Goal: Task Accomplishment & Management: Use online tool/utility

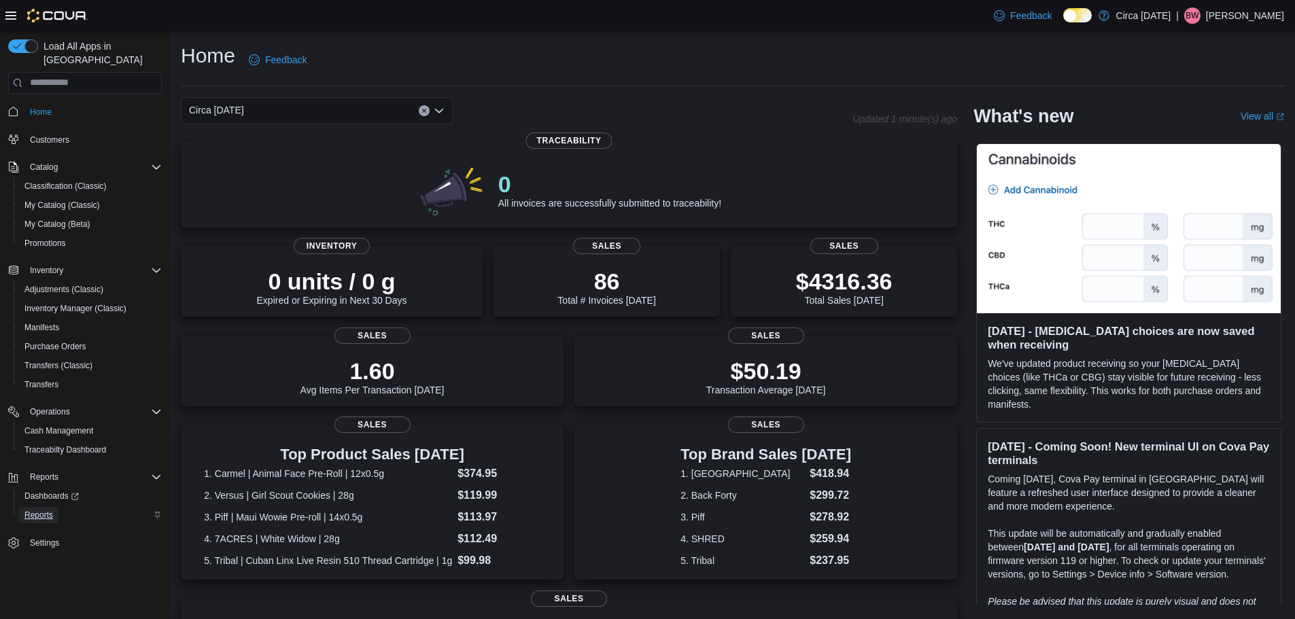
click at [47, 510] on span "Reports" at bounding box center [38, 515] width 29 height 11
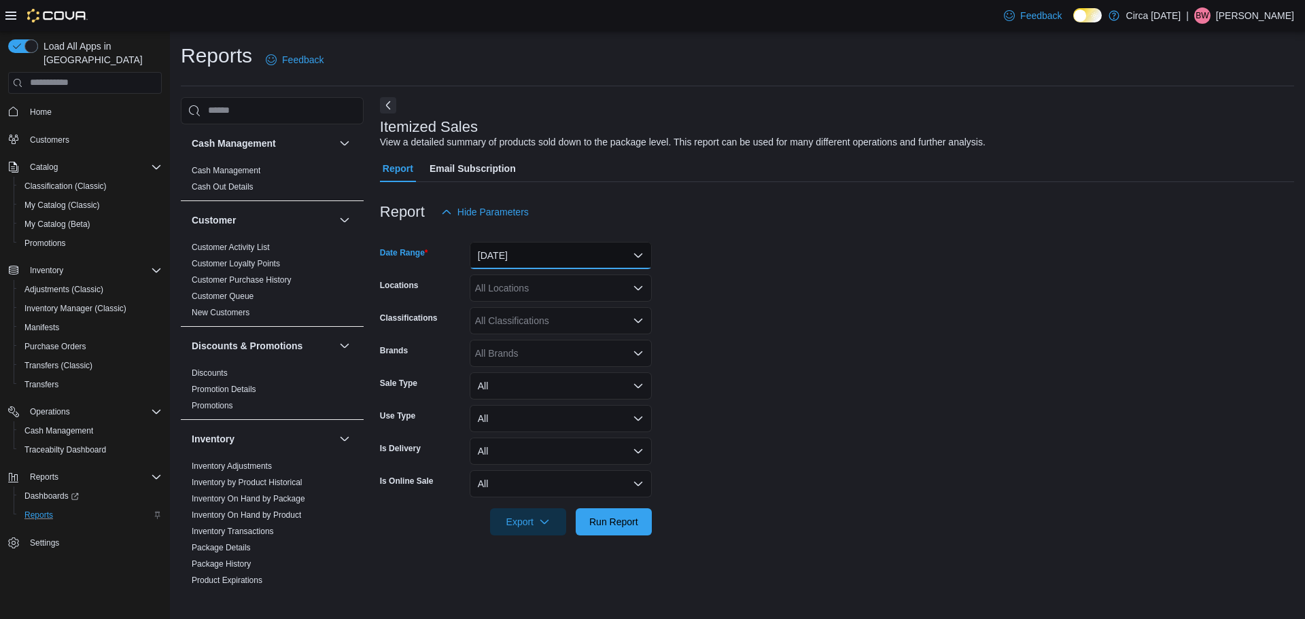
click at [545, 266] on button "[DATE]" at bounding box center [561, 255] width 182 height 27
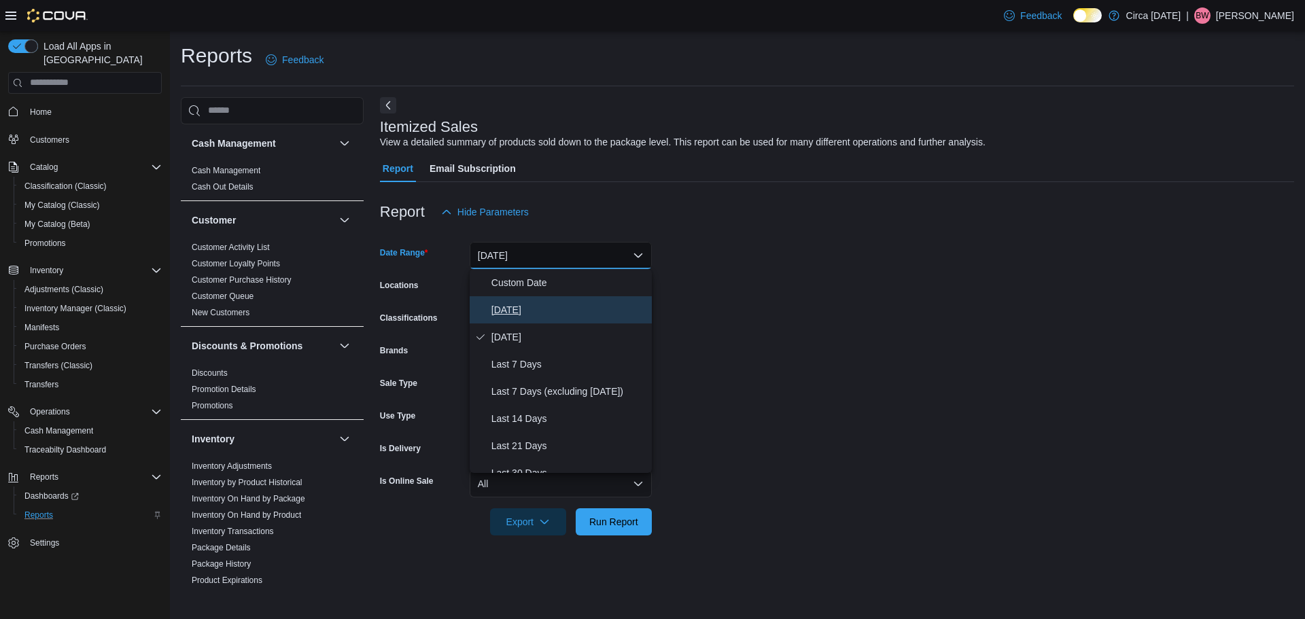
click at [514, 305] on span "[DATE]" at bounding box center [569, 310] width 155 height 16
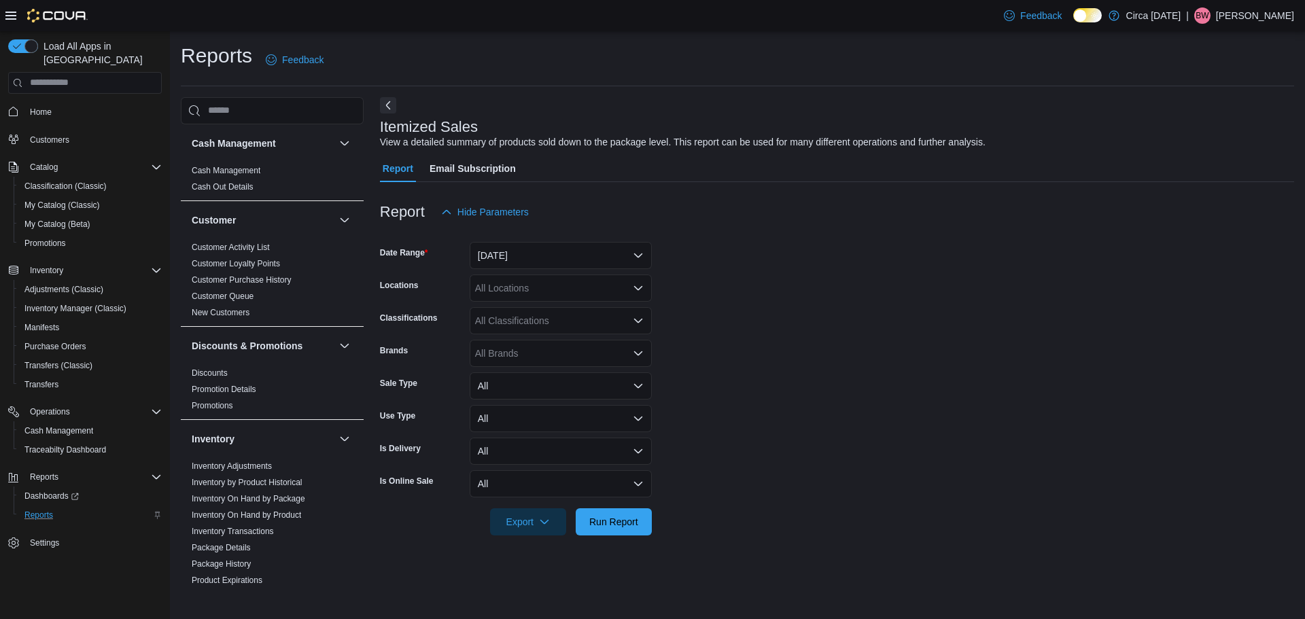
drag, startPoint x: 753, startPoint y: 286, endPoint x: 575, endPoint y: 274, distance: 179.2
click at [753, 286] on form "Date Range [DATE] Locations All Locations Classifications All Classifications B…" at bounding box center [837, 381] width 915 height 310
click at [552, 294] on div "All Locations" at bounding box center [561, 288] width 182 height 27
click at [529, 326] on span "Circa [DATE]" at bounding box center [526, 331] width 55 height 14
click at [708, 320] on form "Date Range [DATE] Locations Circa [DATE] Combo box. Selected. Circa [DATE]. Pre…" at bounding box center [837, 381] width 915 height 310
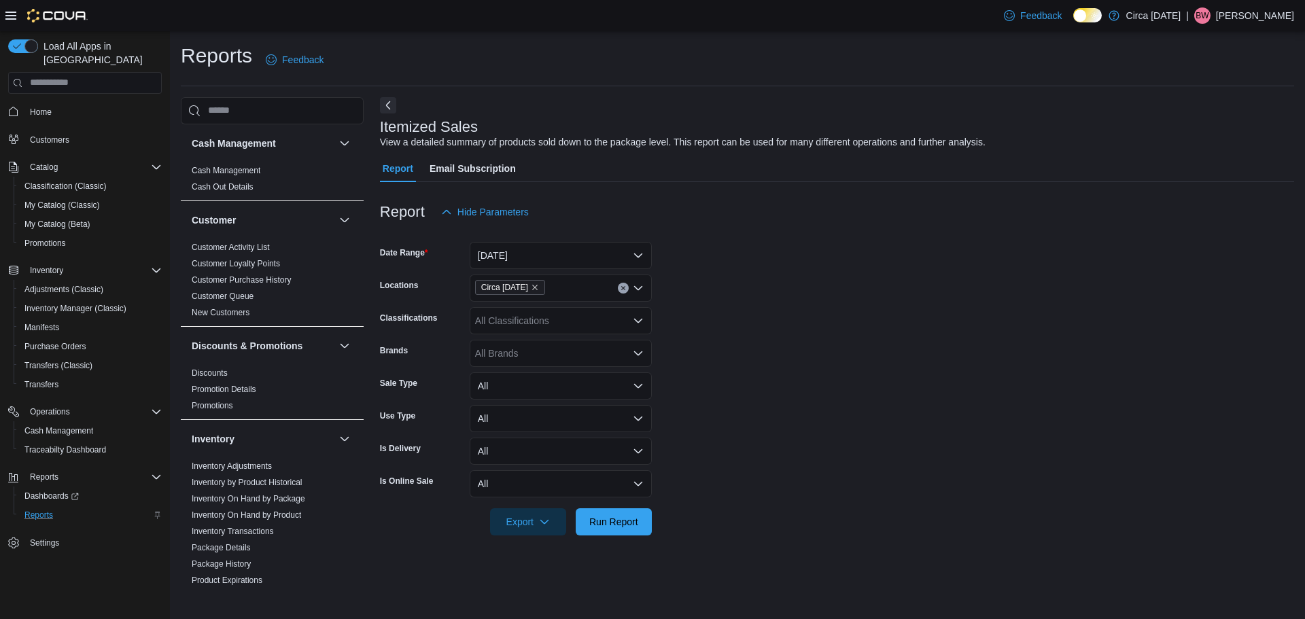
click at [568, 326] on div "All Classifications" at bounding box center [561, 320] width 182 height 27
click at [521, 360] on span "Flower" at bounding box center [513, 364] width 29 height 14
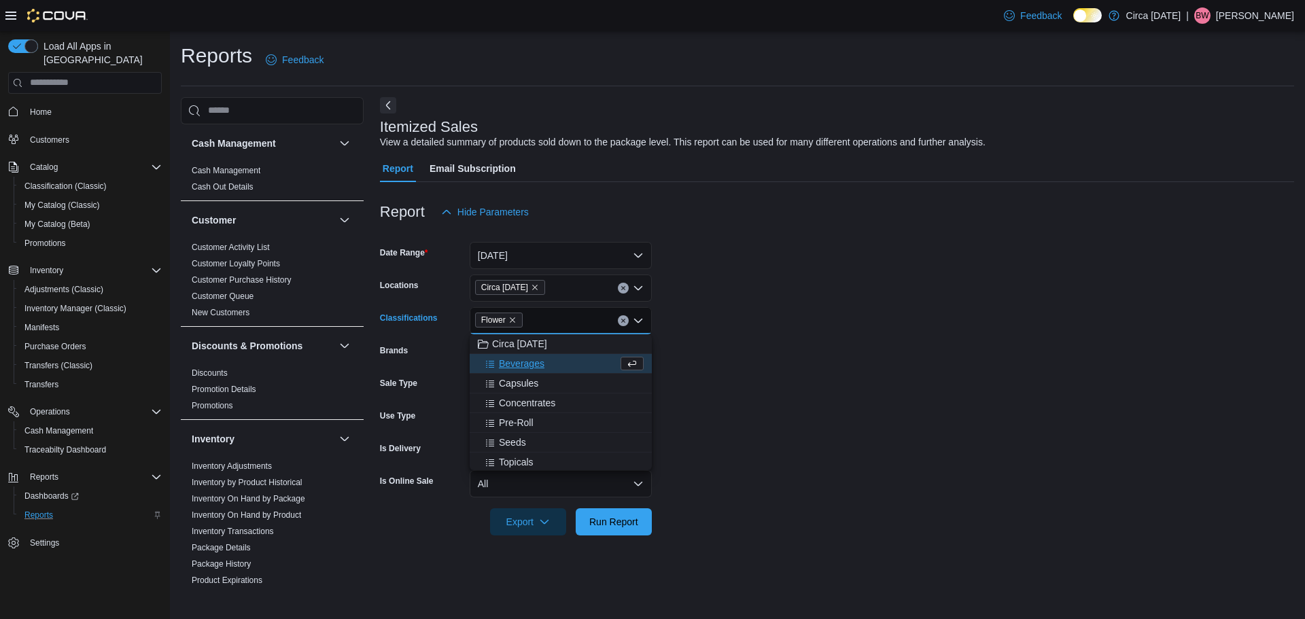
click at [521, 366] on span "Beverages" at bounding box center [522, 364] width 46 height 14
click at [521, 366] on span "Capsules" at bounding box center [518, 364] width 39 height 14
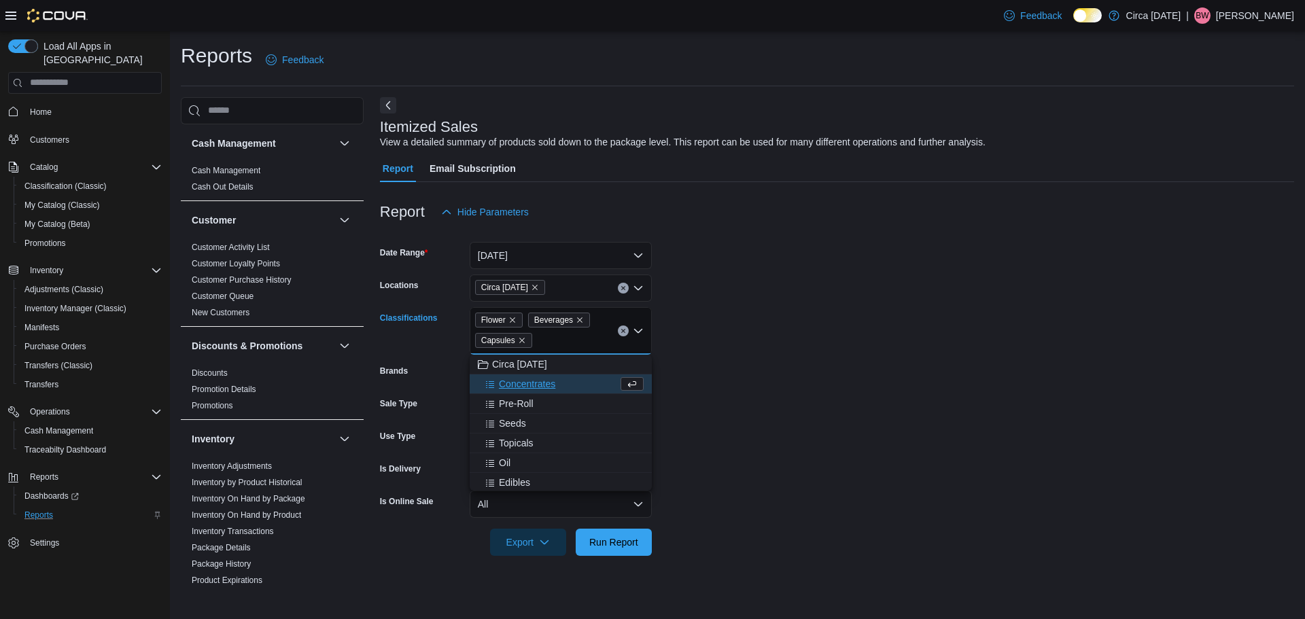
click at [523, 386] on span "Concentrates" at bounding box center [527, 384] width 56 height 14
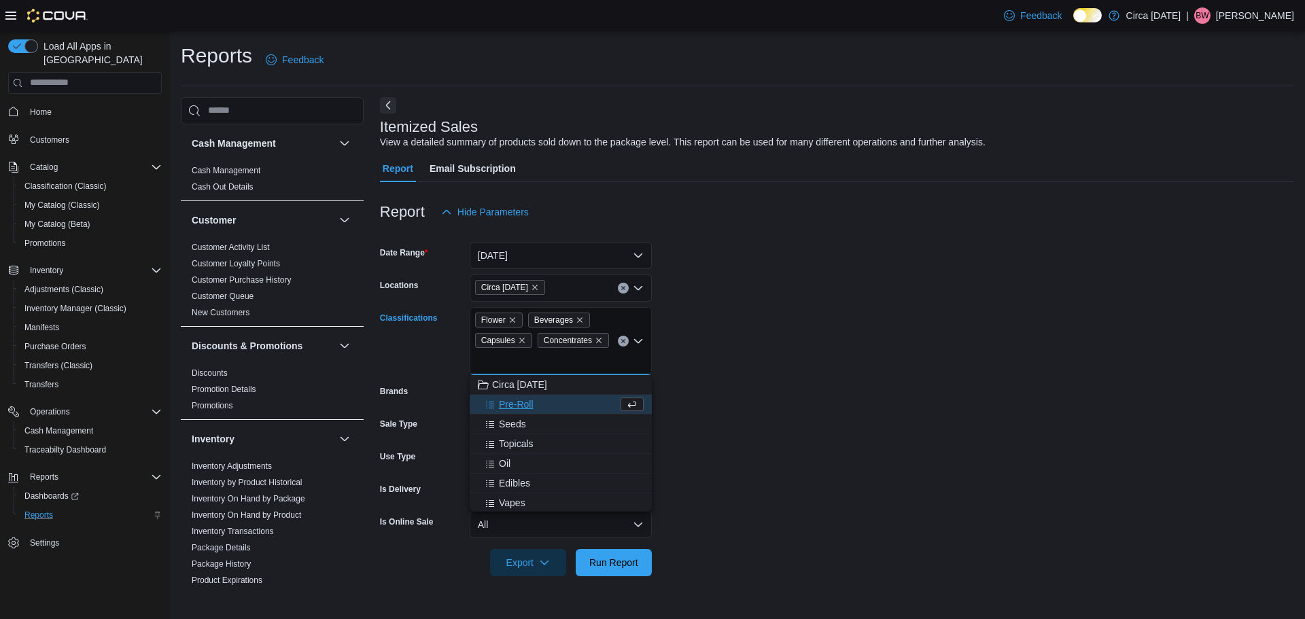
click at [524, 403] on span "Pre-Roll" at bounding box center [516, 405] width 35 height 14
click at [517, 404] on span "Seeds" at bounding box center [512, 405] width 27 height 14
click at [516, 404] on span "Topicals" at bounding box center [516, 405] width 35 height 14
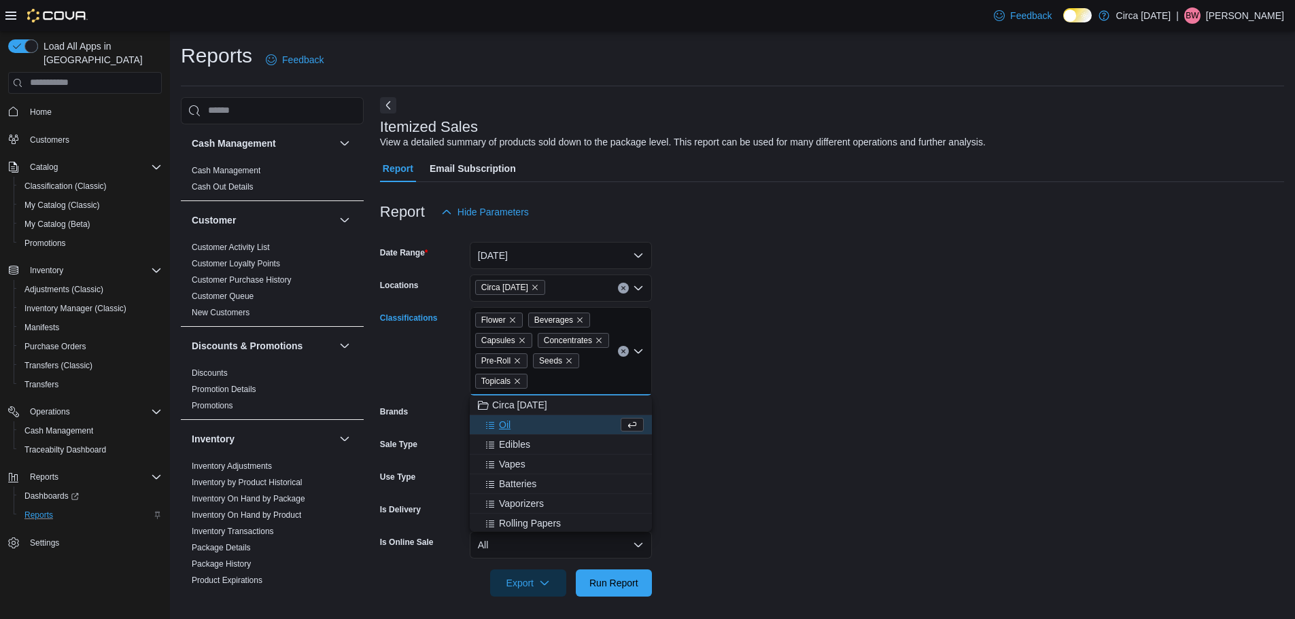
click at [509, 423] on span "Oil" at bounding box center [505, 425] width 12 height 14
click at [509, 423] on span "Edibles" at bounding box center [514, 425] width 31 height 14
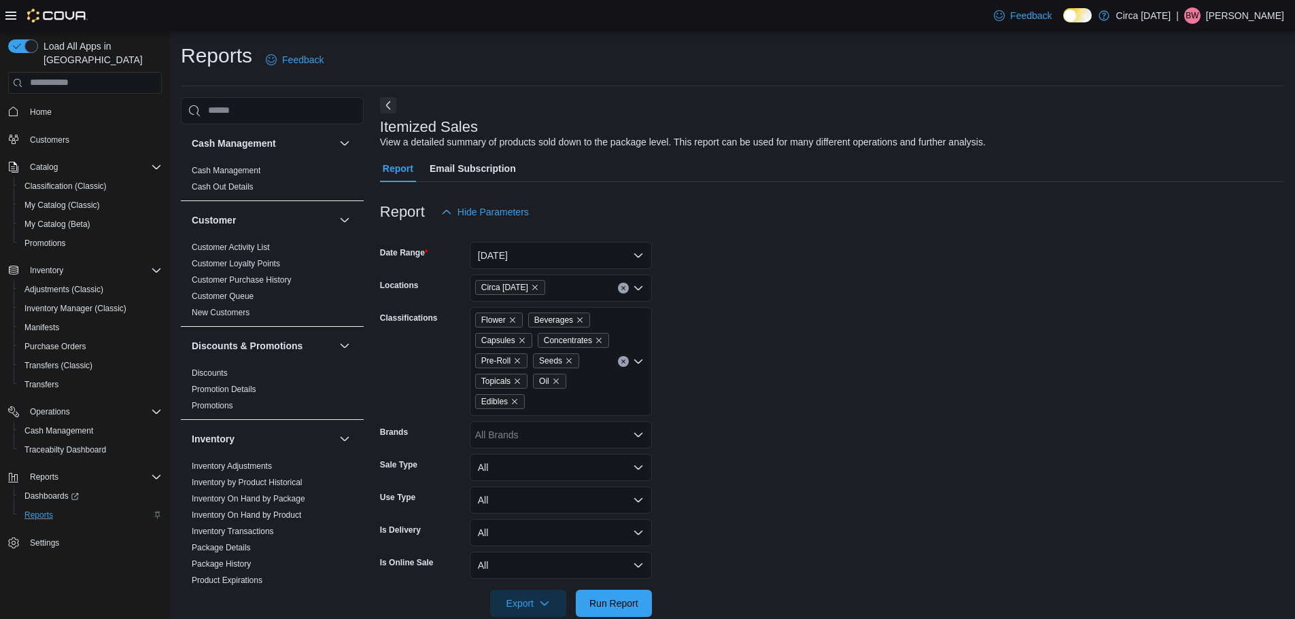
click at [823, 453] on form "Date Range [DATE] Locations Circa [DATE] Classifications Flower Beverages Capsu…" at bounding box center [832, 422] width 904 height 392
drag, startPoint x: 619, startPoint y: 611, endPoint x: 732, endPoint y: 456, distance: 192.3
click at [619, 612] on span "Run Report" at bounding box center [614, 603] width 60 height 27
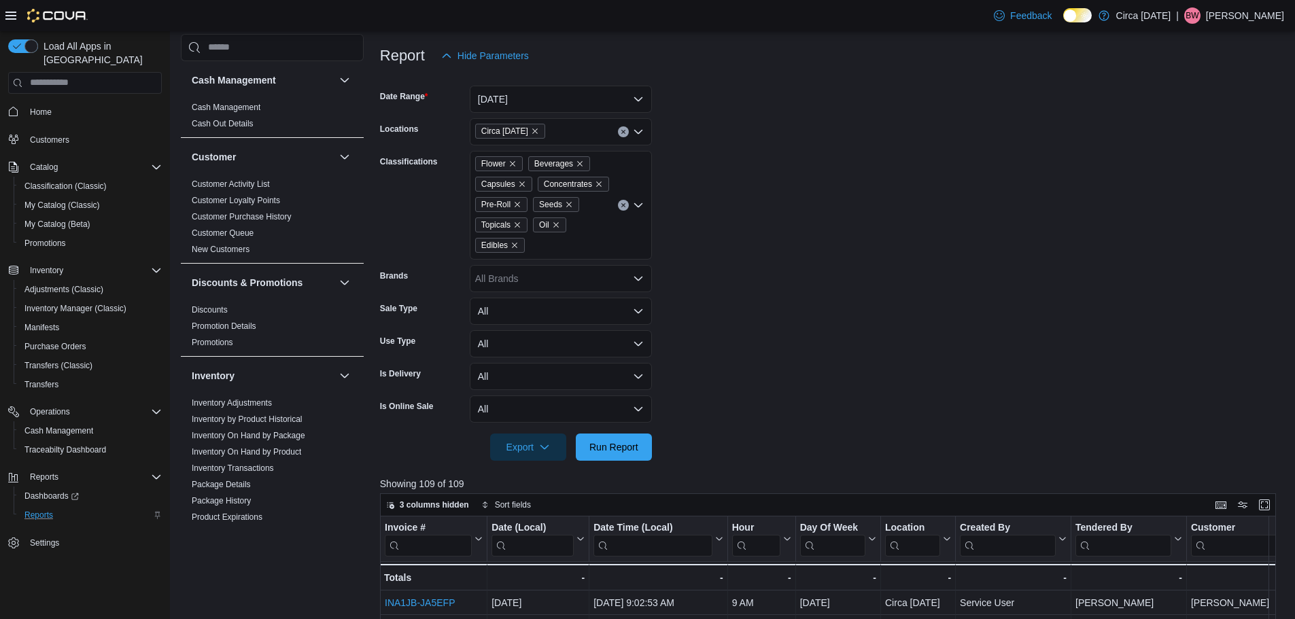
scroll to position [136, 0]
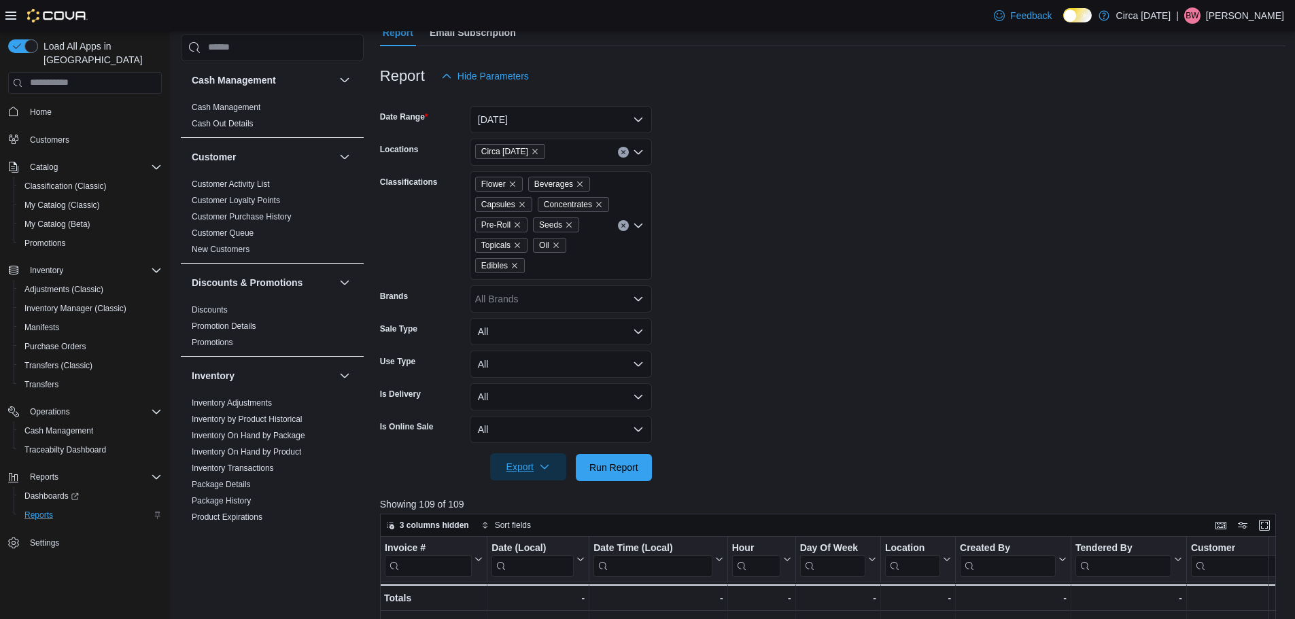
click at [541, 478] on span "Export" at bounding box center [528, 467] width 60 height 27
click at [534, 493] on span "Export to Excel" at bounding box center [530, 495] width 61 height 11
